Goal: Task Accomplishment & Management: Use online tool/utility

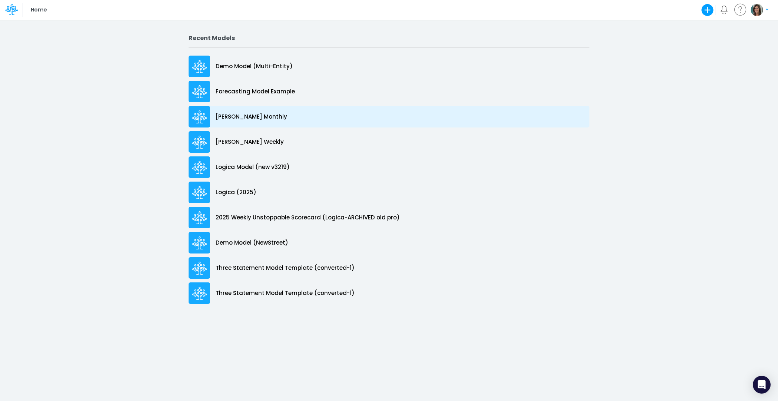
click at [258, 113] on p "[PERSON_NAME] Monthly" at bounding box center [252, 117] width 72 height 9
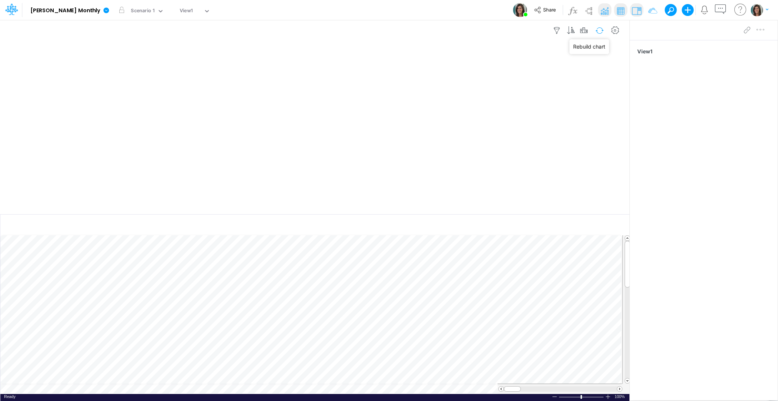
click at [600, 32] on button "button" at bounding box center [599, 30] width 17 height 13
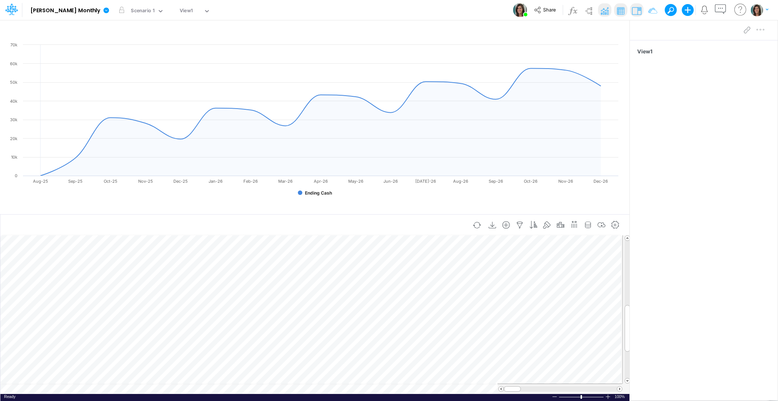
scroll to position [3, 0]
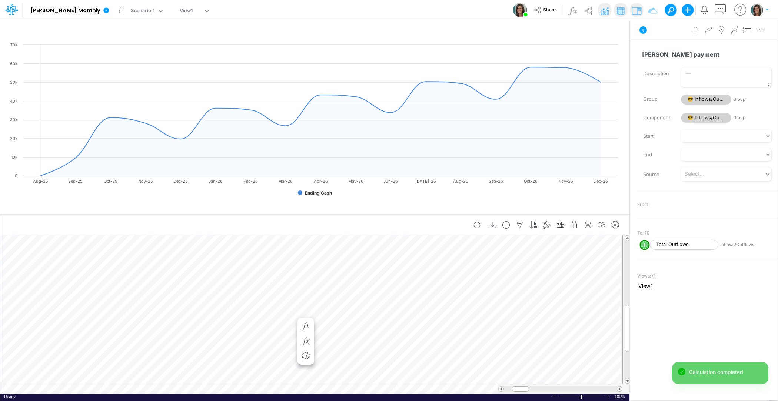
scroll to position [3, 0]
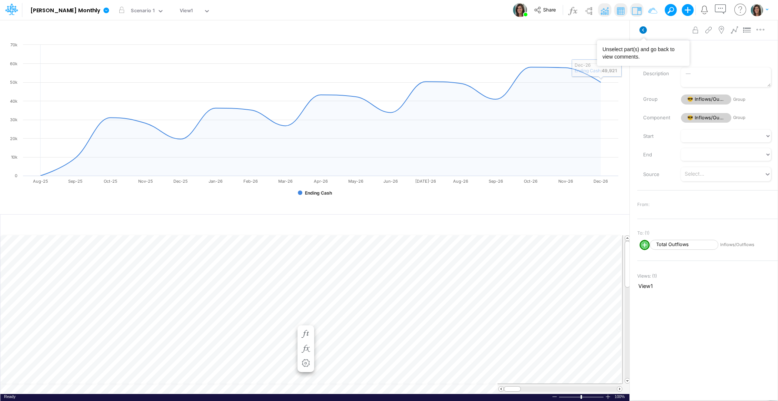
click at [646, 29] on icon at bounding box center [643, 29] width 7 height 7
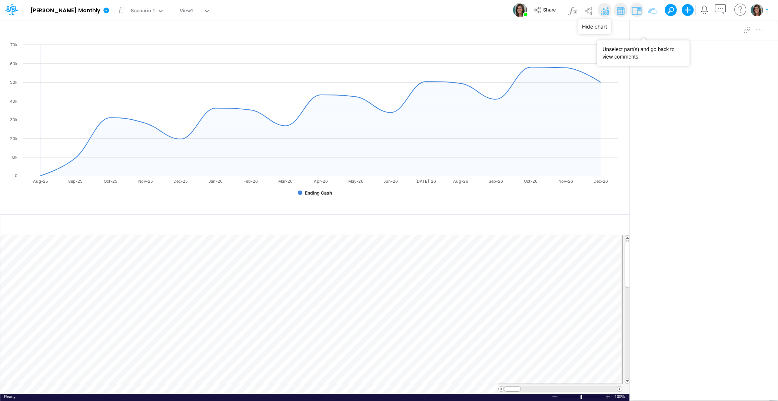
click at [602, 8] on img at bounding box center [605, 11] width 12 height 12
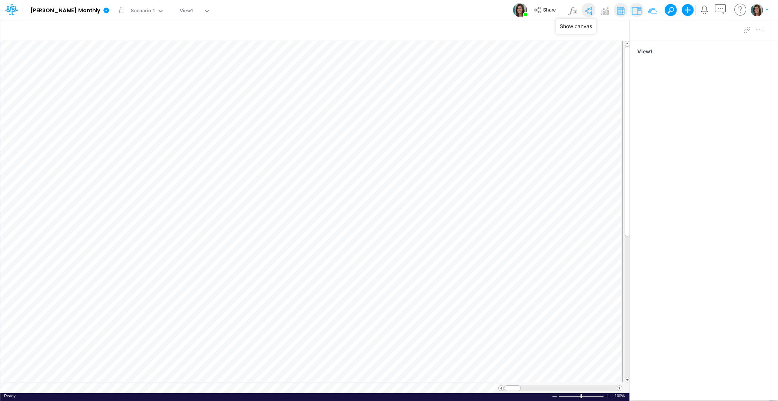
click at [591, 12] on img at bounding box center [589, 11] width 12 height 12
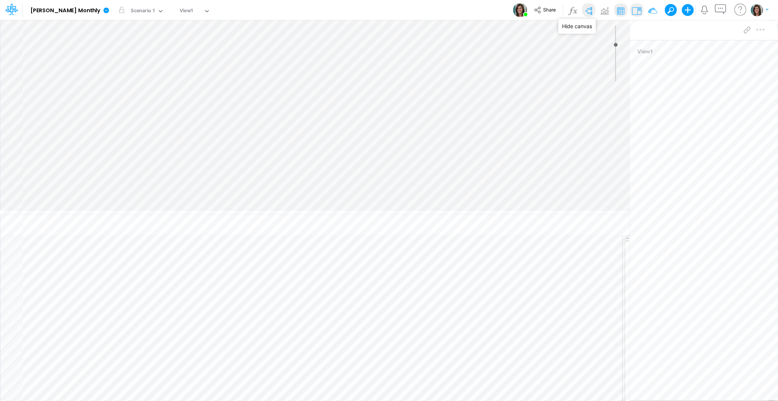
type input "0"
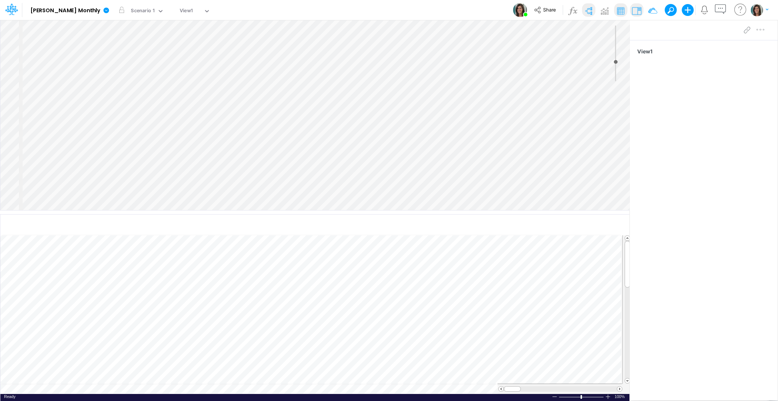
select select "Horizontal"
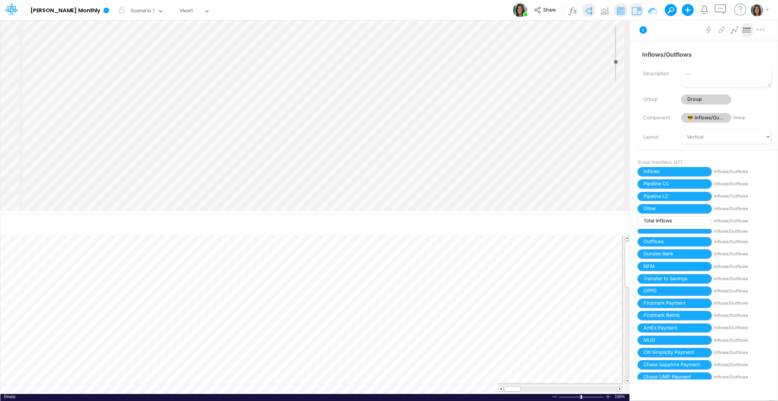
scroll to position [140, 0]
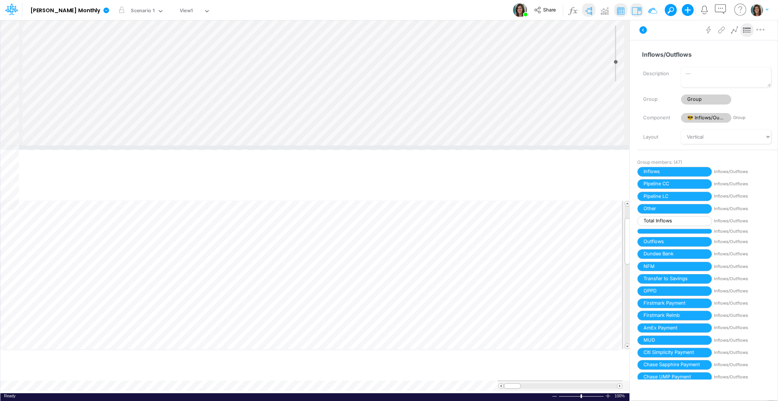
drag, startPoint x: 178, startPoint y: 211, endPoint x: 180, endPoint y: 136, distance: 74.5
click at [180, 146] on div at bounding box center [315, 148] width 630 height 4
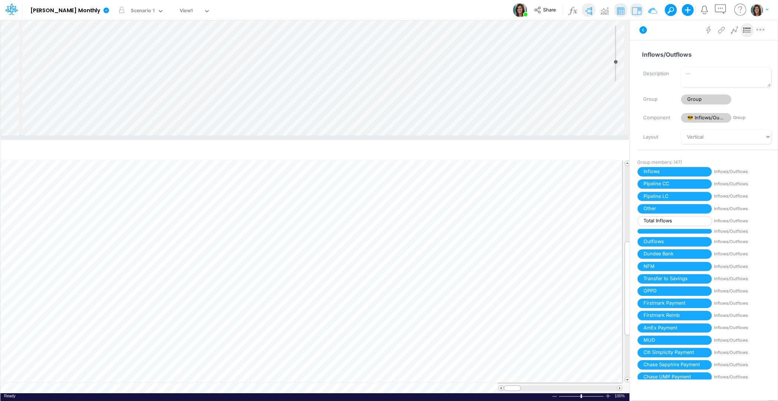
scroll to position [215, 0]
click at [200, 111] on div "Insert component Insert node Variable Constant Group Addition Subtraction Multi…" at bounding box center [314, 77] width 629 height 115
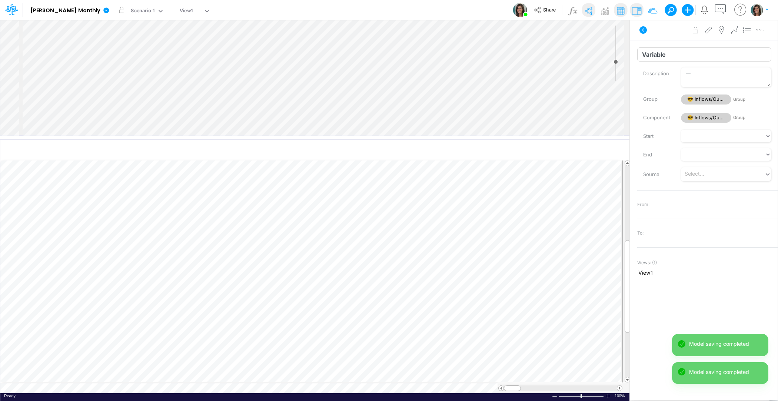
click at [661, 53] on input "Variable" at bounding box center [705, 54] width 134 height 14
click at [671, 34] on div "Advanced settings Delete" at bounding box center [704, 30] width 148 height 21
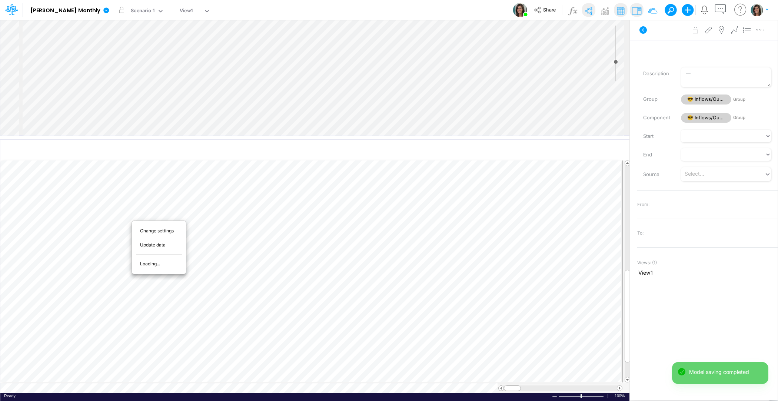
scroll to position [3, 0]
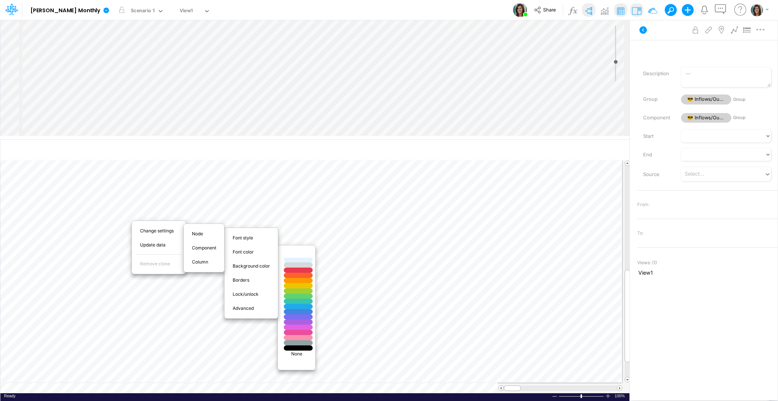
click at [298, 255] on div at bounding box center [298, 255] width 35 height 6
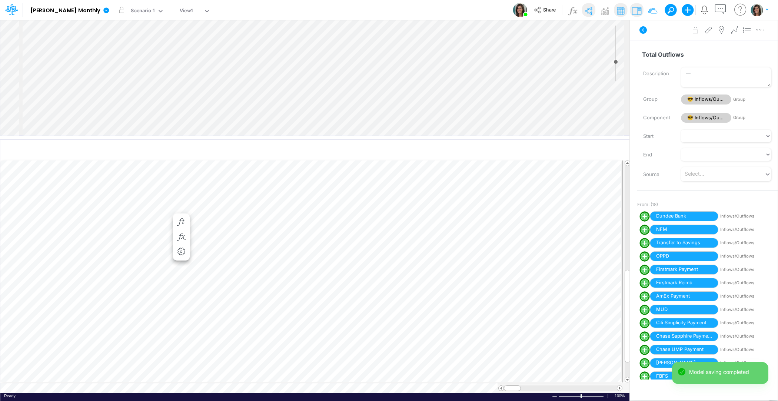
click at [202, 122] on div "Insert component Insert child node Variable Constant Group Addition Subtraction…" at bounding box center [314, 77] width 629 height 115
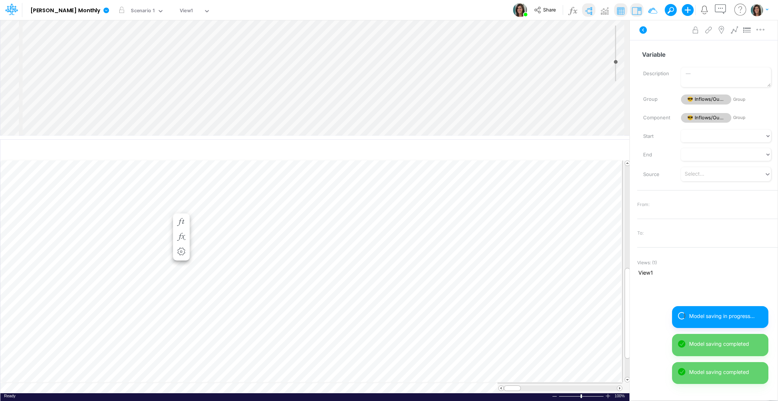
click at [204, 121] on div "Insert component Insert child node Variable Constant Group Addition Subtraction…" at bounding box center [314, 77] width 629 height 115
click at [211, 103] on div "Insert component Insert child node Variable Constant Group Addition Subtraction…" at bounding box center [314, 77] width 629 height 115
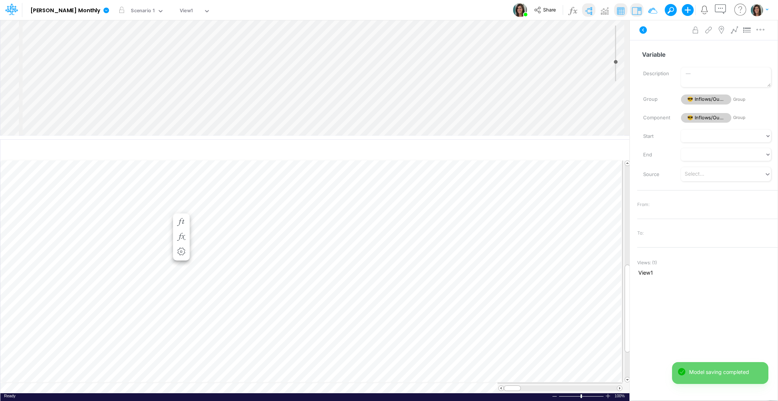
click at [192, 111] on div "Insert component Insert child node Variable Constant Group Addition Subtraction…" at bounding box center [314, 77] width 629 height 115
click at [208, 116] on div "Insert component Insert child node Variable Constant Group Addition Subtraction…" at bounding box center [314, 77] width 629 height 115
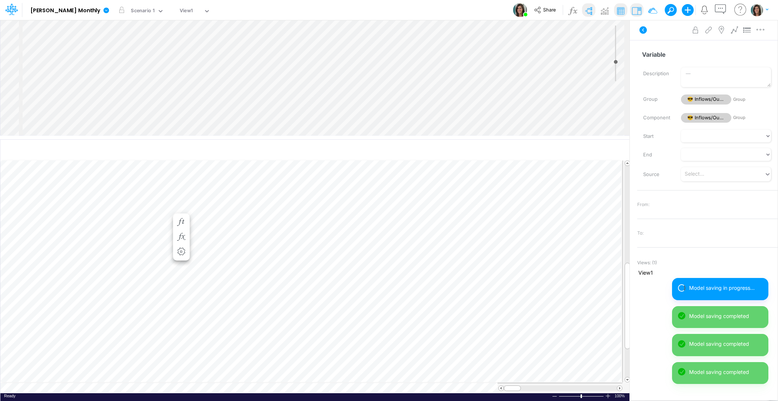
click at [197, 106] on div "Insert component Insert child node Variable Constant Group Addition Subtraction…" at bounding box center [314, 77] width 629 height 115
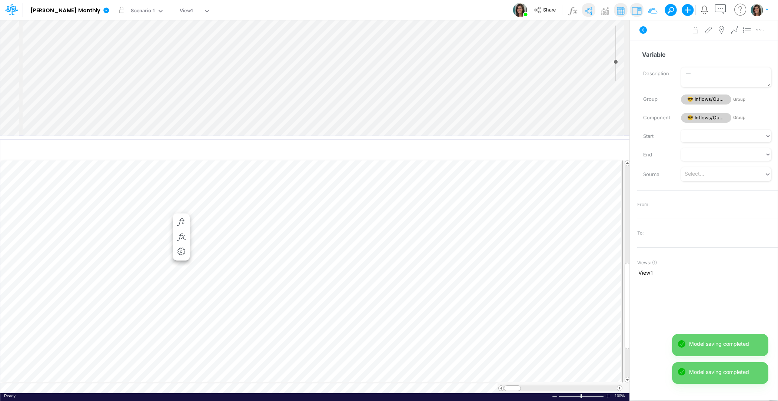
click at [189, 87] on div "Insert component Insert child node Variable Constant Group Addition Subtraction…" at bounding box center [314, 77] width 629 height 115
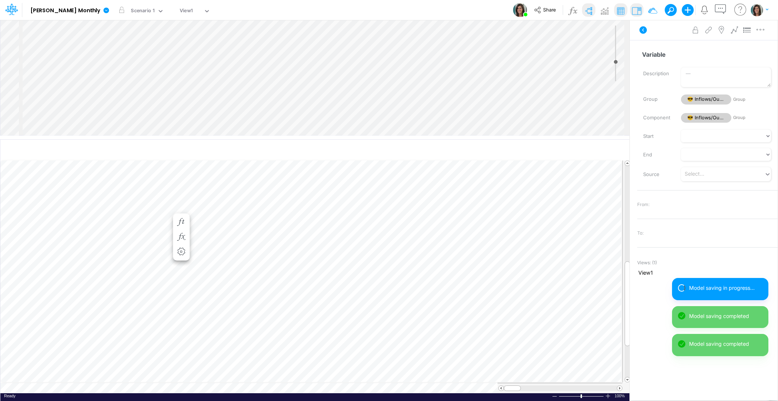
scroll to position [3, 0]
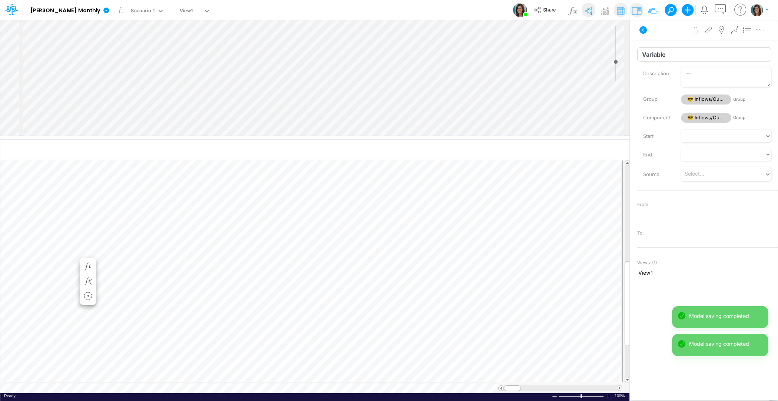
click at [672, 53] on input "Variable" at bounding box center [705, 54] width 134 height 14
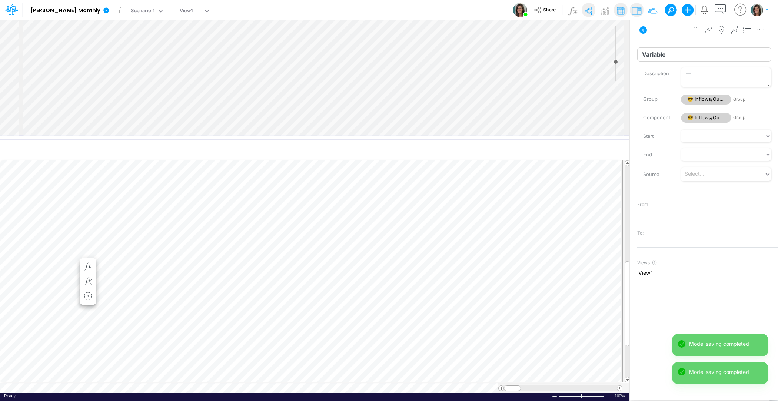
click at [672, 53] on input "Variable" at bounding box center [705, 54] width 134 height 14
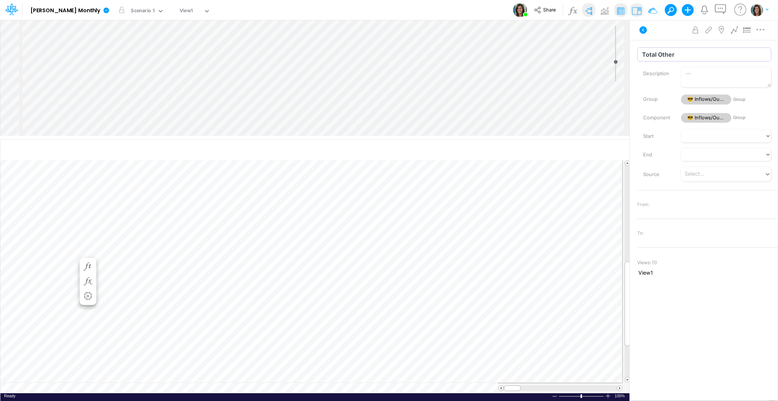
type input "Total Other"
click at [664, 36] on div "Advanced settings Delete" at bounding box center [704, 30] width 148 height 21
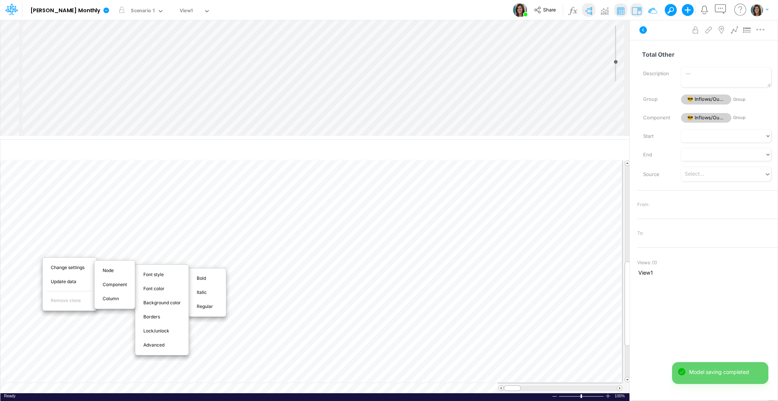
click at [216, 277] on div "Bold" at bounding box center [207, 278] width 33 height 9
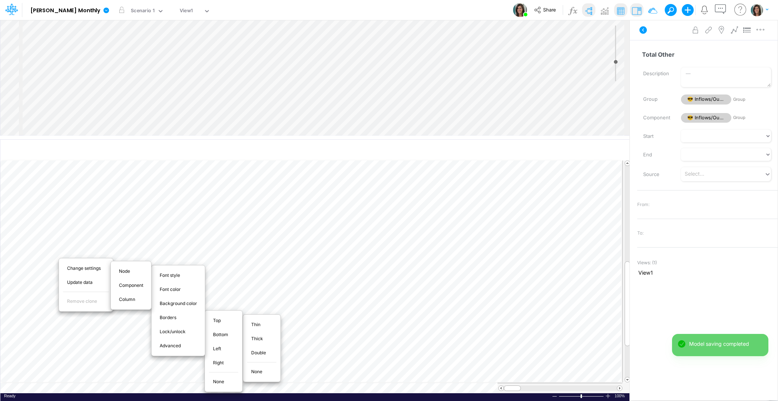
click at [259, 322] on span "Thin" at bounding box center [260, 324] width 18 height 7
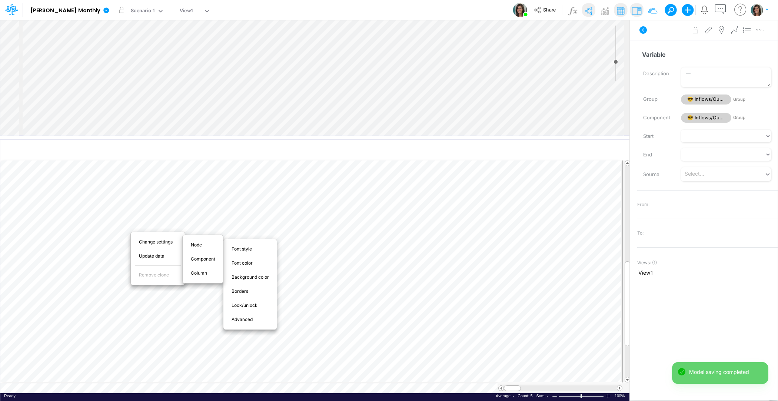
click at [249, 316] on span "Advanced" at bounding box center [247, 319] width 30 height 7
select select "sum"
select select "field"
select select "Number"
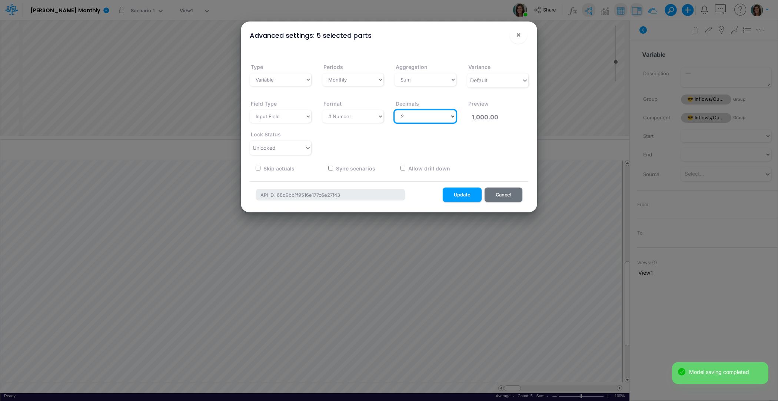
click at [413, 120] on select "Select decimals places 0 1 2 3 4 5 6 7 8 9 10" at bounding box center [426, 116] width 62 height 13
select select "0"
click at [395, 110] on select "Select decimals places 0 1 2 3 4 5 6 7 8 9 10" at bounding box center [426, 116] width 62 height 13
type input "1,000"
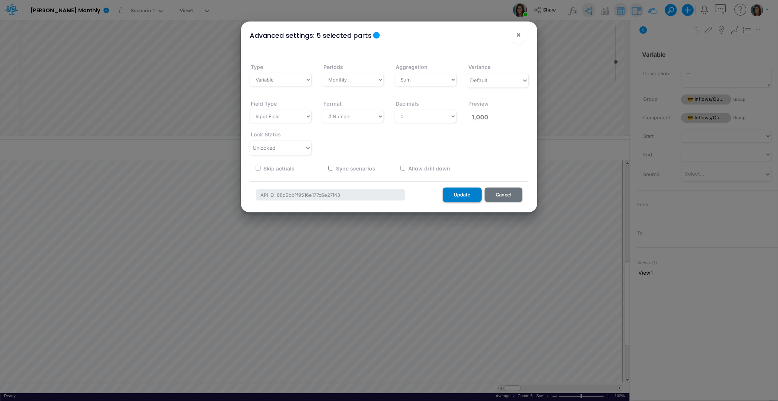
click at [459, 191] on button "Update" at bounding box center [462, 195] width 39 height 14
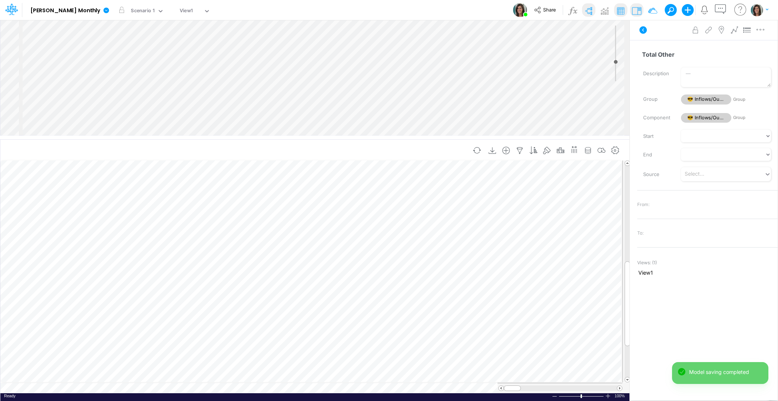
scroll to position [3, 0]
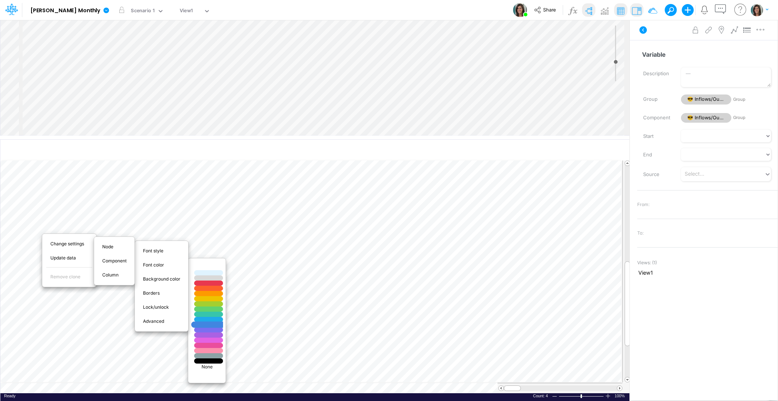
click at [211, 324] on div at bounding box center [208, 325] width 35 height 6
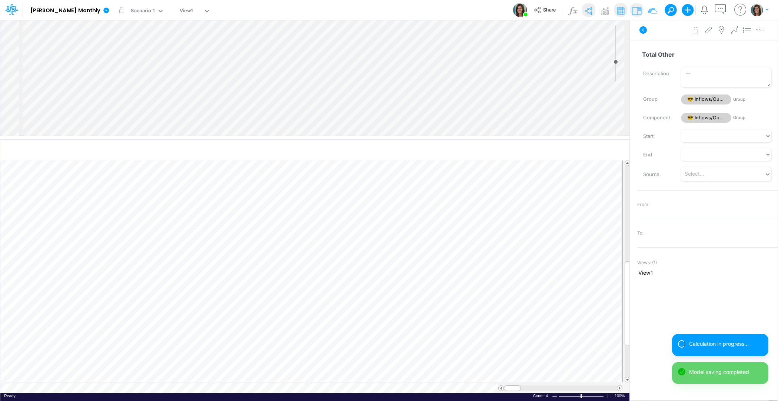
select select "1"
select select "Multiply"
select select "Add"
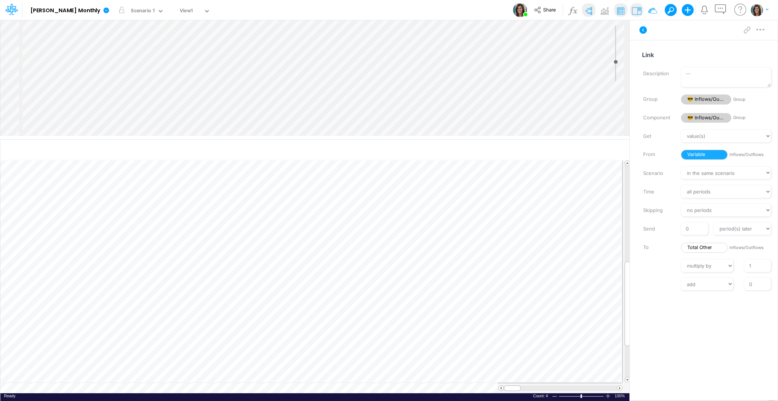
scroll to position [1, 0]
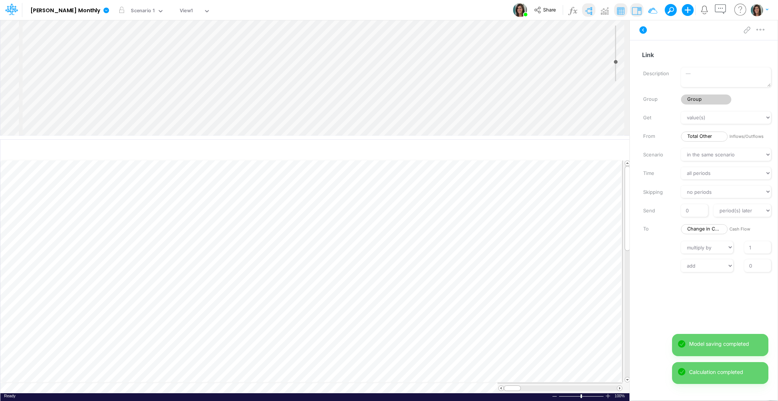
scroll to position [3, 0]
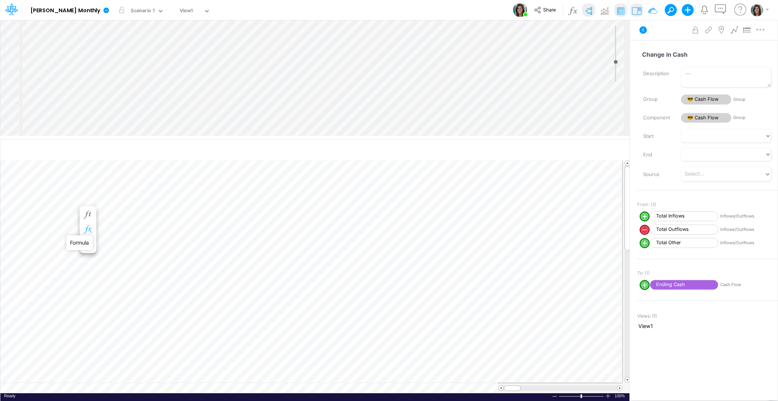
click at [89, 228] on icon "button" at bounding box center [87, 230] width 11 height 8
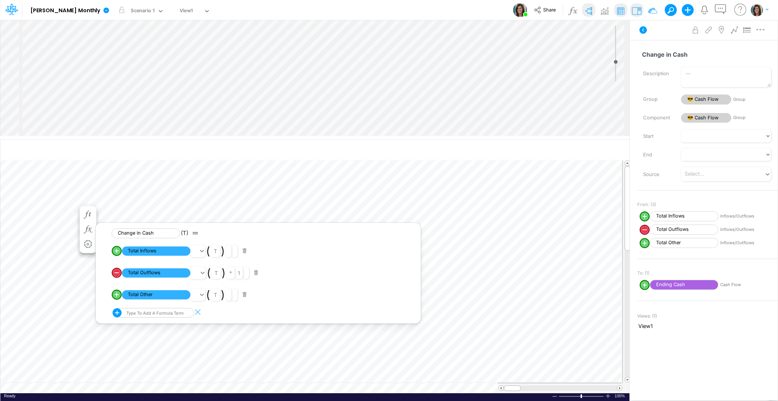
click at [117, 296] on circle "circle with outer border" at bounding box center [116, 294] width 7 height 7
select select "1"
select select "Multiply"
select select "Add"
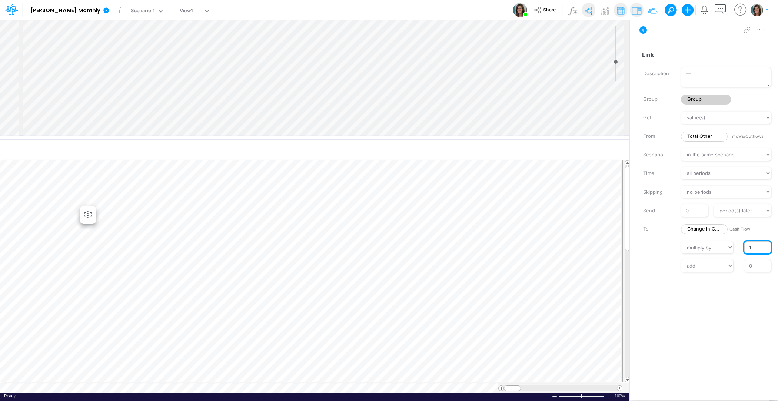
click at [747, 247] on input "1" at bounding box center [758, 247] width 27 height 13
type input "-1"
click at [755, 305] on div "Link Description Group Group Get value(s) moving average cumulative change rela…" at bounding box center [704, 210] width 148 height 340
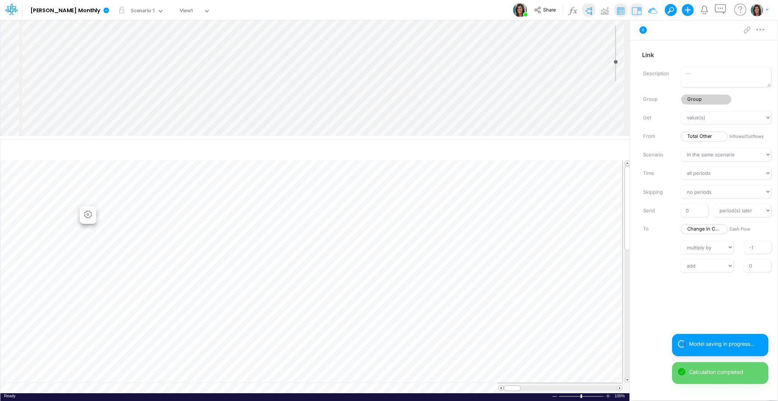
click at [672, 36] on div "Advanced settings Delete" at bounding box center [704, 30] width 148 height 21
click at [647, 30] on icon at bounding box center [643, 30] width 9 height 9
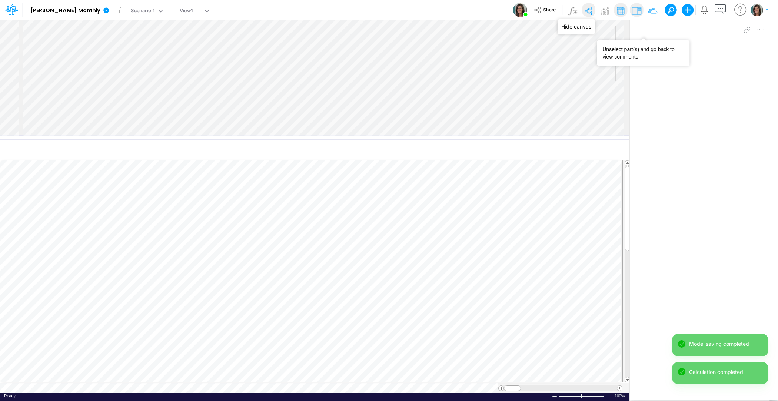
click at [588, 9] on img at bounding box center [589, 11] width 12 height 12
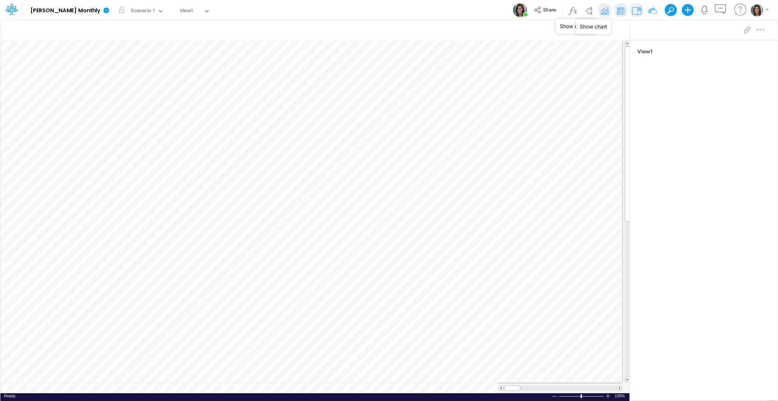
click at [606, 10] on img at bounding box center [605, 11] width 12 height 12
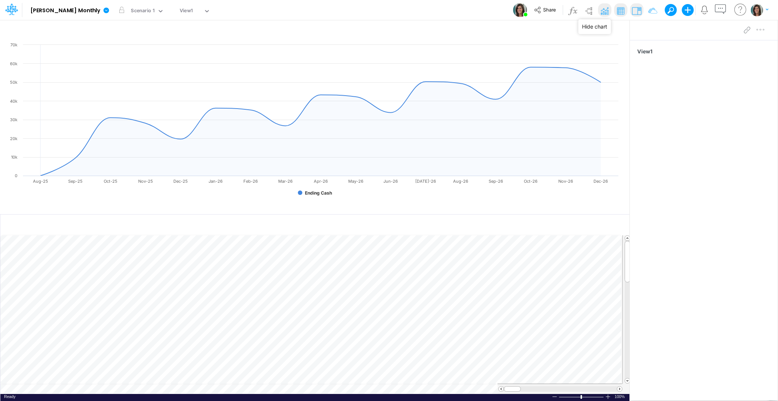
click at [605, 7] on img at bounding box center [605, 11] width 12 height 12
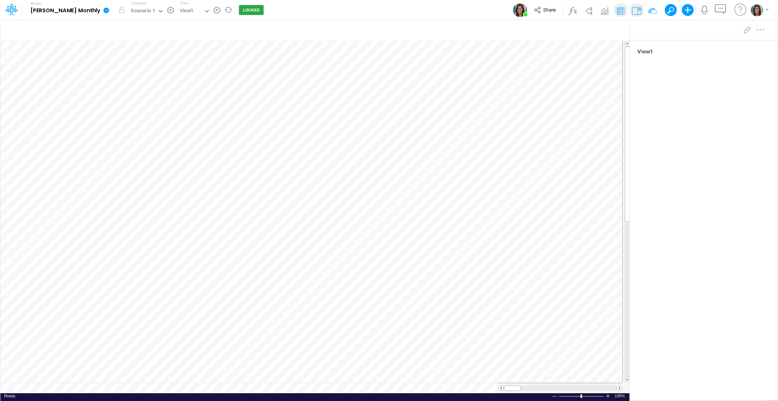
scroll to position [3, 0]
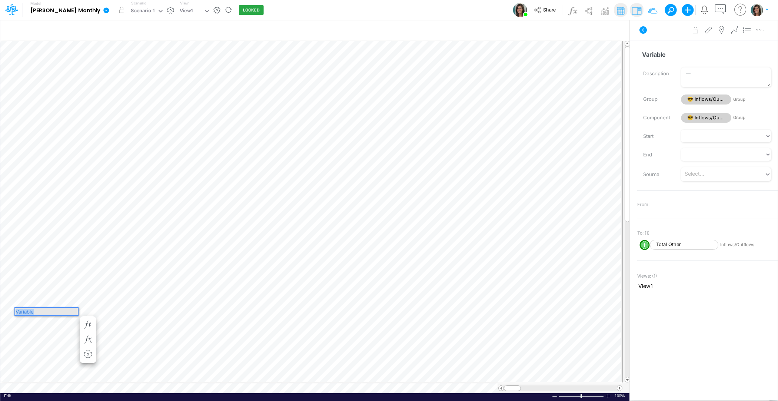
click at [47, 311] on div "Variable" at bounding box center [46, 311] width 63 height 7
type input "Camp Rivercrest"
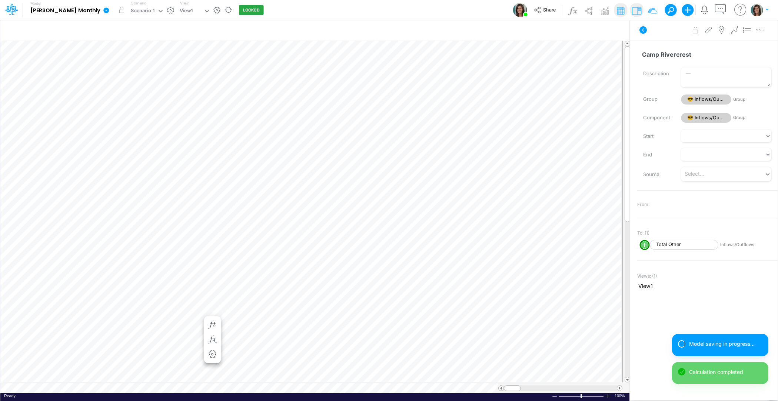
scroll to position [3, 0]
